Goal: Task Accomplishment & Management: Manage account settings

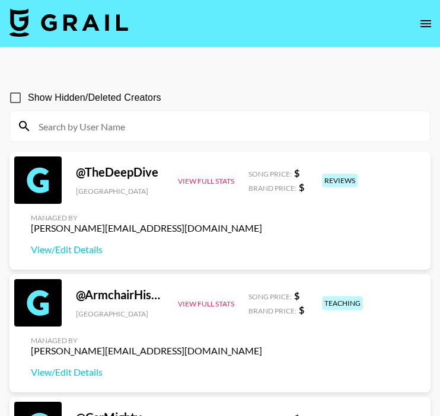
click at [420, 22] on icon "open drawer" at bounding box center [425, 24] width 14 height 14
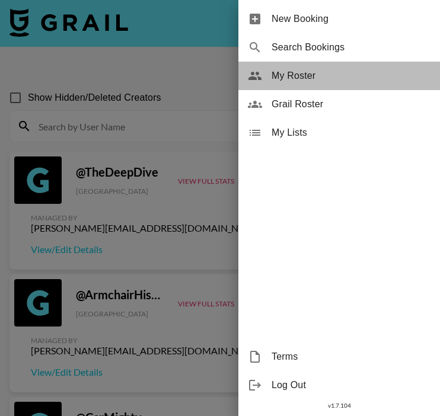
click at [367, 74] on span "My Roster" at bounding box center [350, 76] width 159 height 14
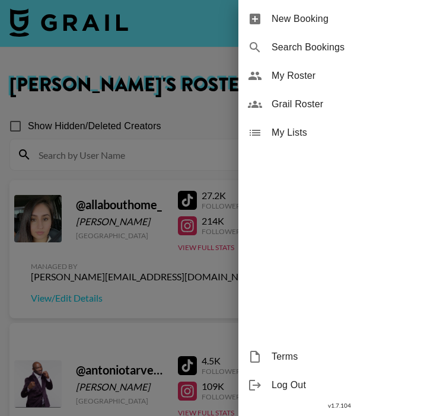
click at [179, 279] on div at bounding box center [220, 208] width 440 height 416
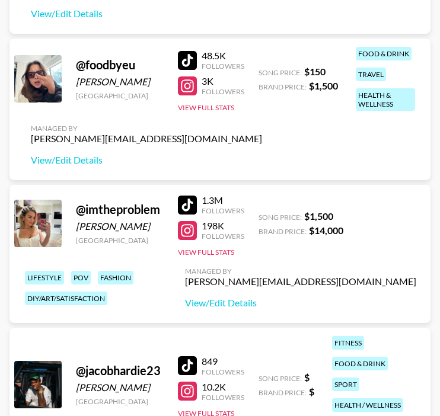
scroll to position [1721, 0]
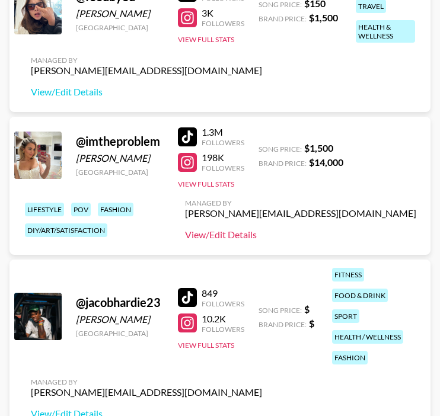
click at [319, 232] on link "View/Edit Details" at bounding box center [300, 235] width 231 height 12
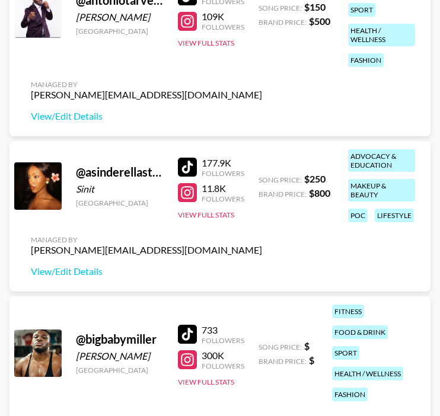
scroll to position [539, 0]
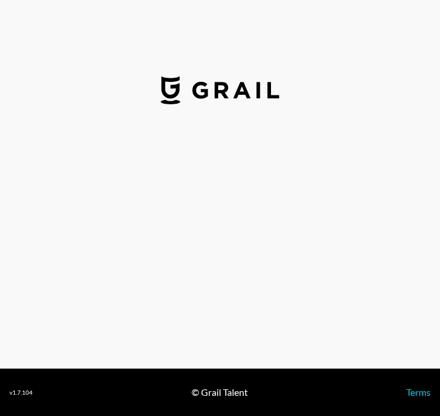
select select "USD"
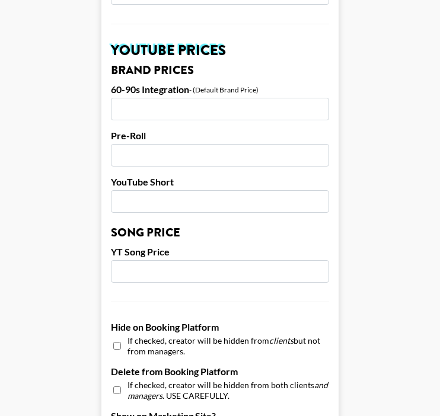
scroll to position [838, 0]
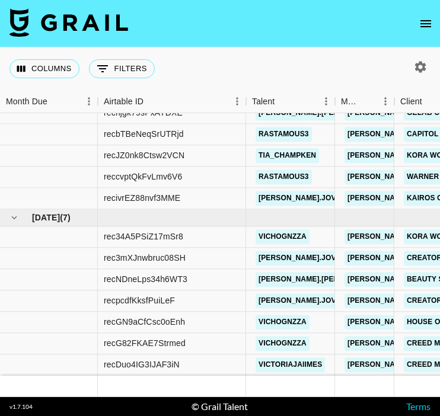
scroll to position [603, 0]
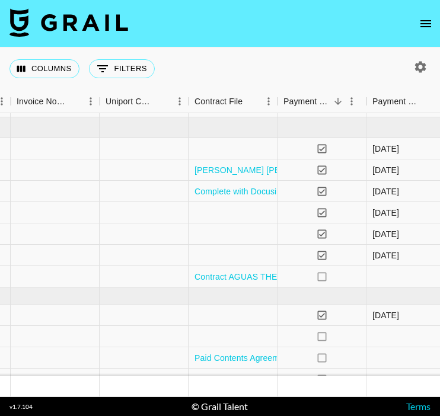
scroll to position [525, 1386]
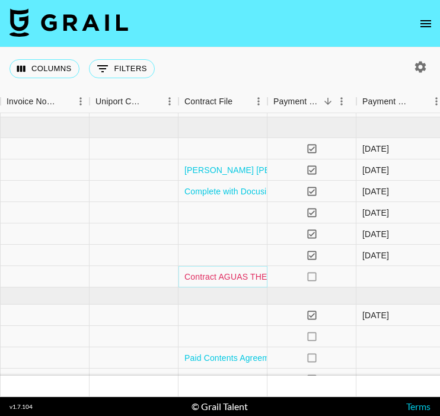
click at [212, 280] on link "Contract AGUAS THE TEROR TRAIL x @[PERSON_NAME].jovenin.pdf" at bounding box center [319, 277] width 271 height 12
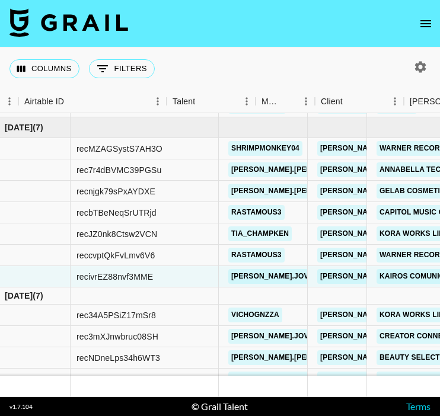
scroll to position [525, 0]
